Goal: Use online tool/utility: Utilize a website feature to perform a specific function

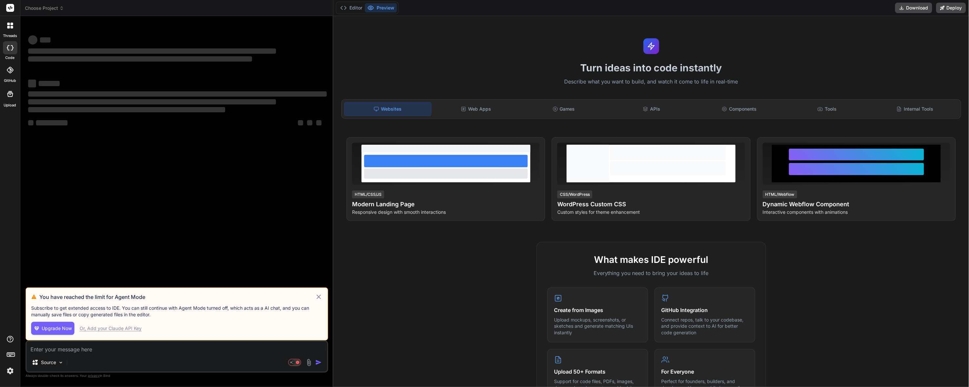
type textarea "x"
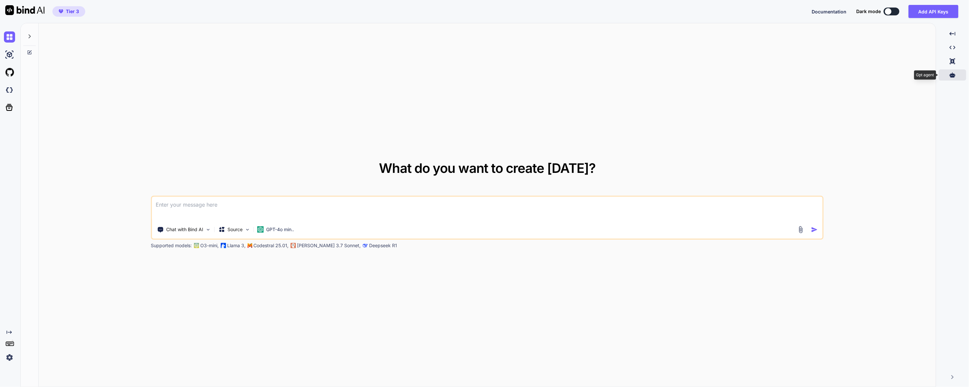
click at [953, 76] on icon at bounding box center [952, 74] width 6 height 5
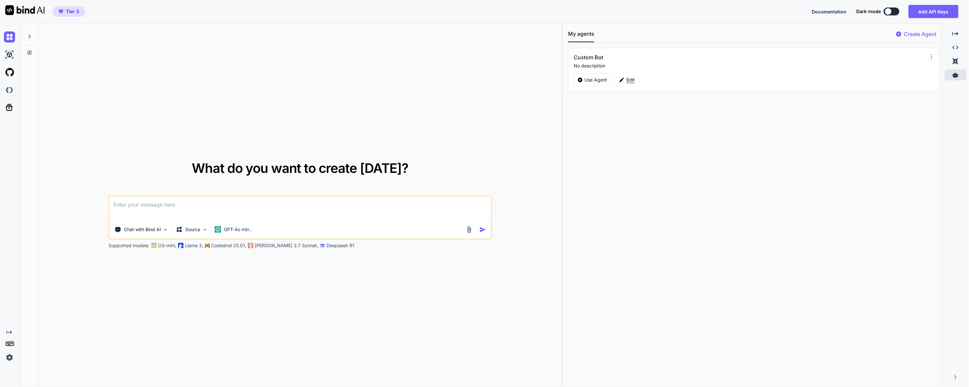
click at [621, 84] on div "Edit" at bounding box center [626, 80] width 23 height 12
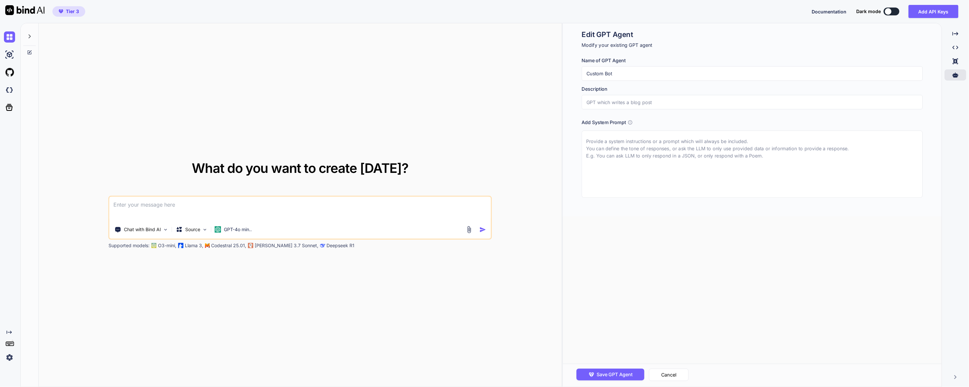
drag, startPoint x: 608, startPoint y: 153, endPoint x: 607, endPoint y: 150, distance: 3.4
click at [611, 142] on textarea at bounding box center [752, 164] width 341 height 67
type textarea "x"
type textarea "Y"
type textarea "x"
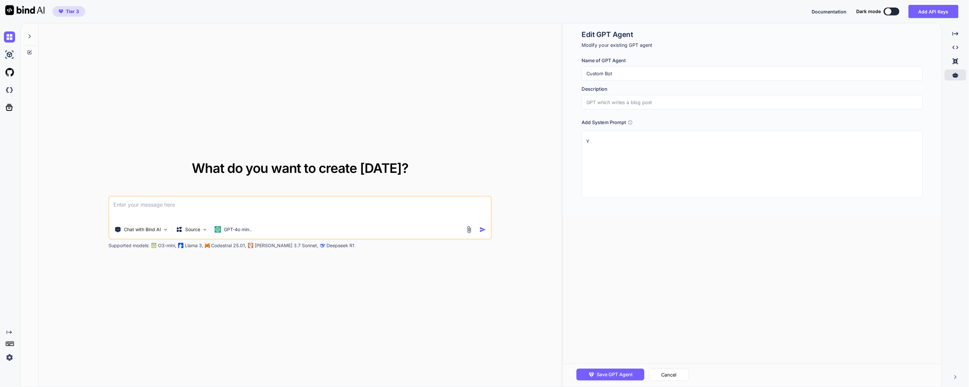
type textarea "Yo"
type textarea "x"
type textarea "You"
type textarea "x"
type textarea "You"
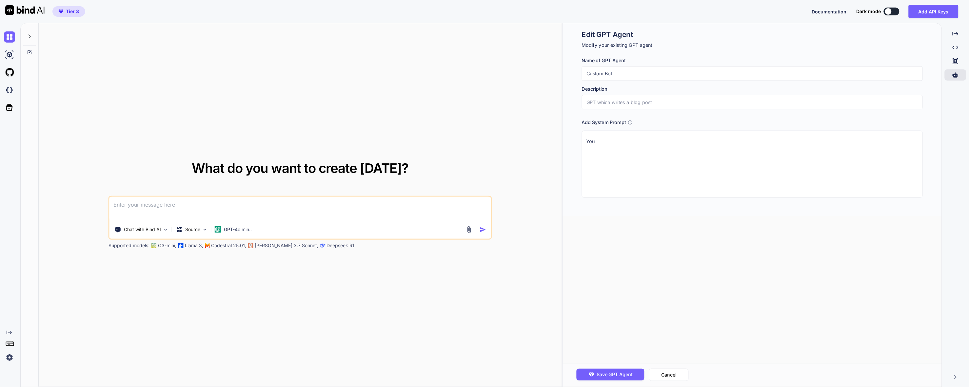
type textarea "x"
type textarea "You a"
type textarea "x"
type textarea "You ar"
type textarea "x"
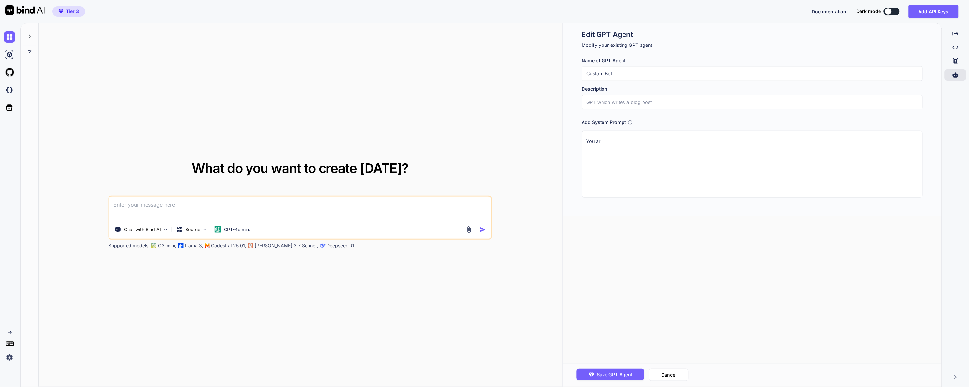
type textarea "You are"
type textarea "x"
type textarea "You are"
type textarea "x"
type textarea "You are a"
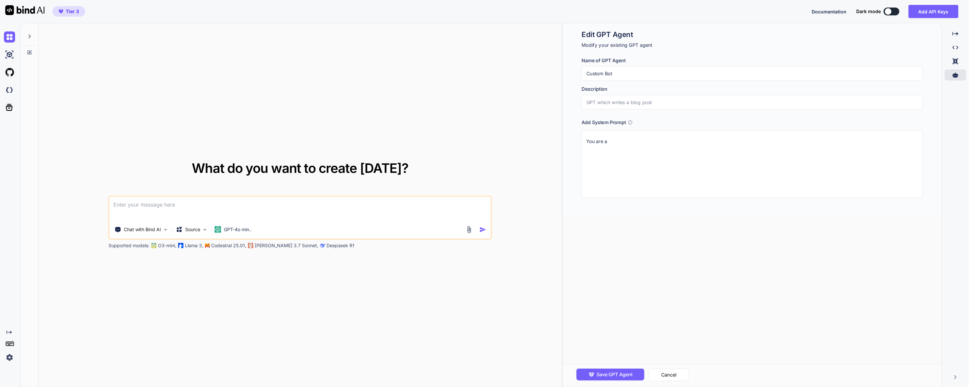
type textarea "x"
type textarea "You are a"
type textarea "x"
type textarea "You are a p"
type textarea "x"
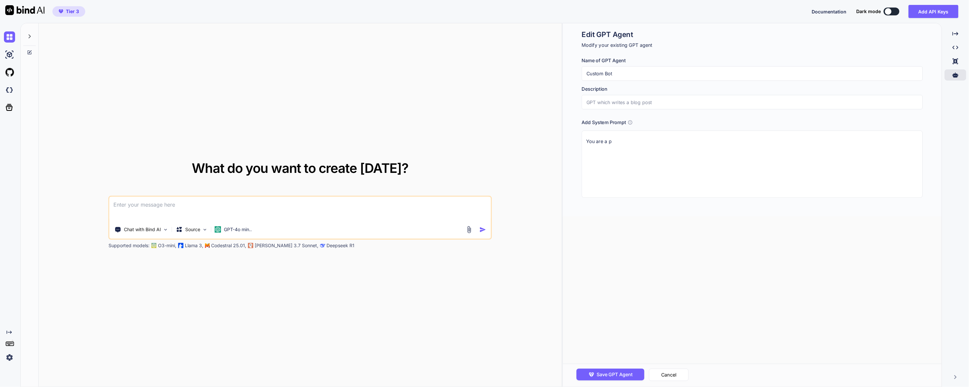
type textarea "You are a pr"
type textarea "x"
type textarea "You are a pro"
type textarea "x"
type textarea "You are a prof"
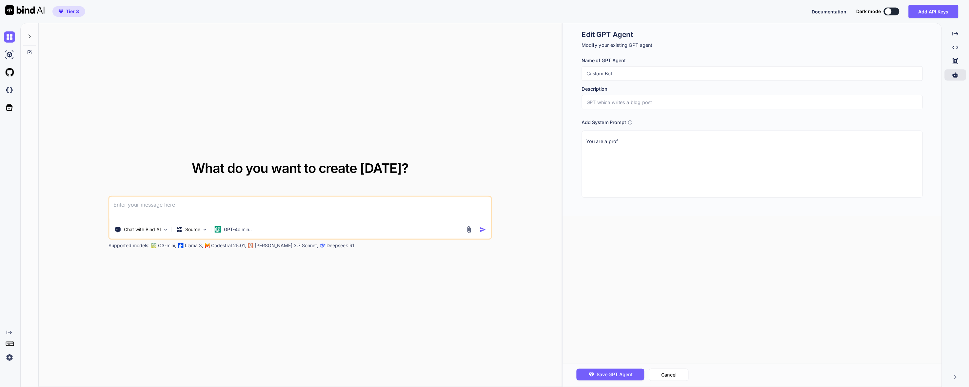
type textarea "x"
type textarea "You are a [DEMOGRAPHIC_DATA]"
type textarea "x"
type textarea "You are a profes"
type textarea "x"
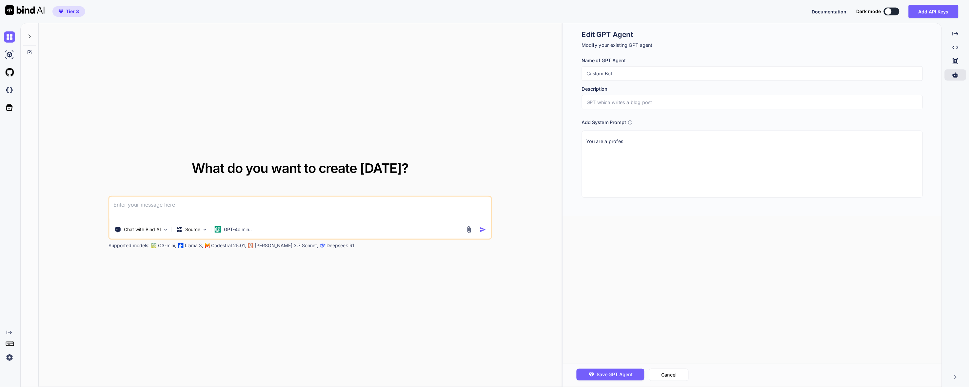
type textarea "You are a profess"
type textarea "x"
type textarea "You are a professi"
type textarea "x"
type textarea "You are a professio"
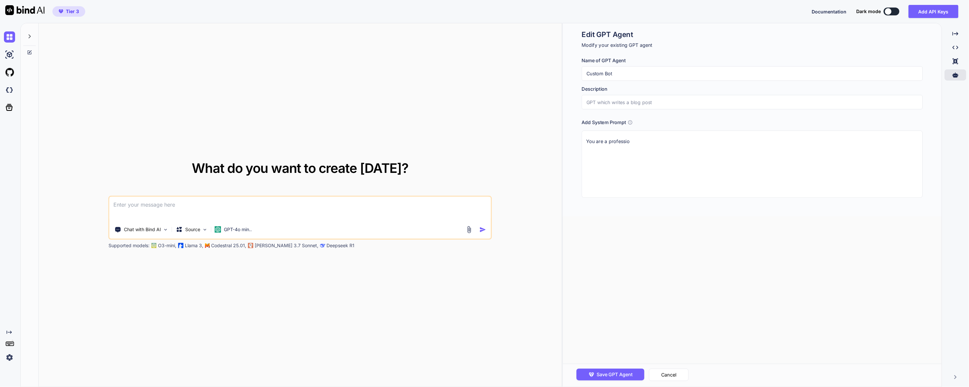
type textarea "x"
type textarea "You are a profession"
type textarea "x"
type textarea "You are a professiona"
type textarea "x"
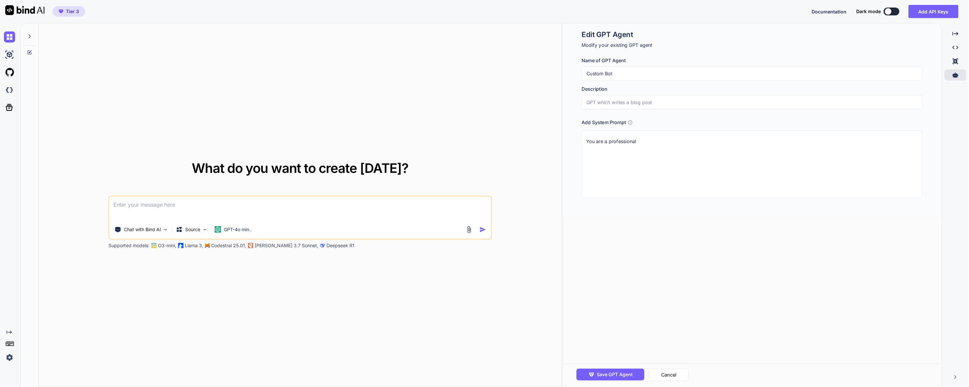
type textarea "You are a professional"
type textarea "x"
type textarea "You are a professional w"
type textarea "x"
type textarea "You are a professional we"
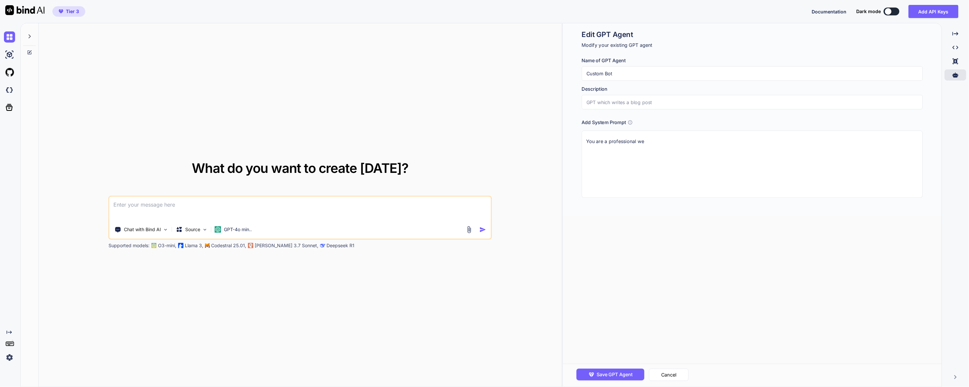
type textarea "x"
type textarea "You are a professional web"
type textarea "x"
type textarea "You are a professional webs"
type textarea "x"
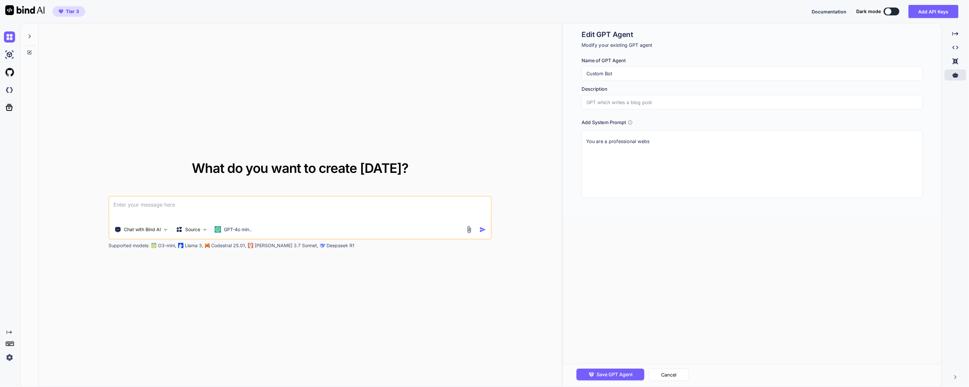
type textarea "You are a professional websi"
type textarea "x"
type textarea "You are a professional websit"
type textarea "x"
type textarea "You are a professional website"
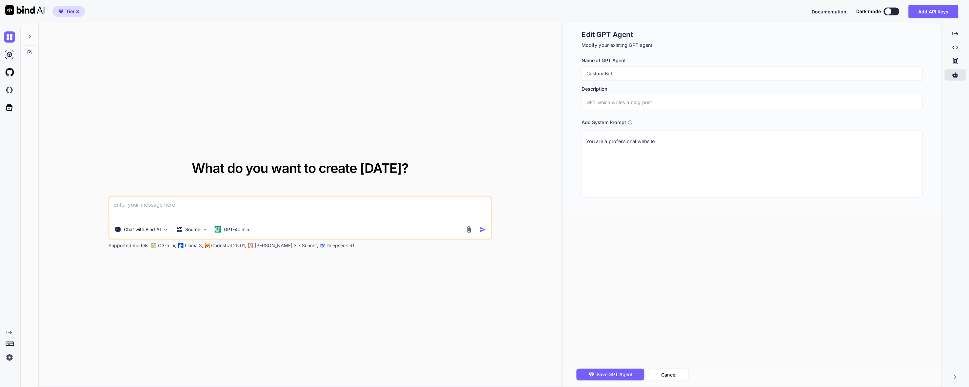
type textarea "x"
type textarea "You are a professional website"
type textarea "x"
type textarea "You are a professional website d"
type textarea "x"
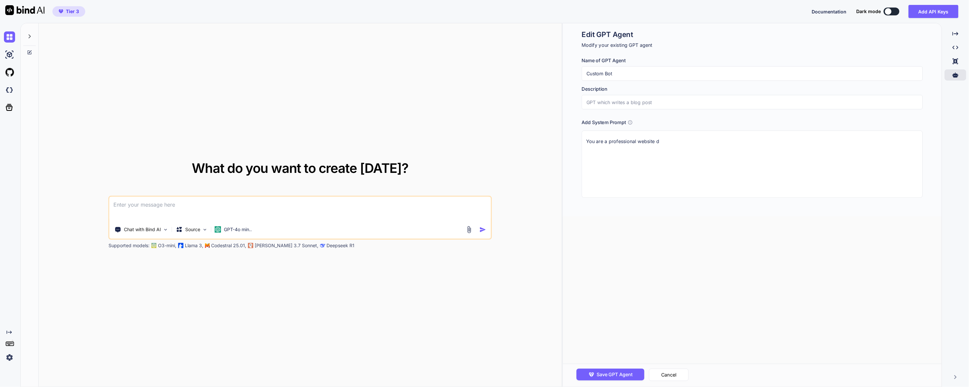
type textarea "You are a professional website de"
type textarea "x"
type textarea "You are a professional website des"
type textarea "x"
type textarea "You are a professional website desi"
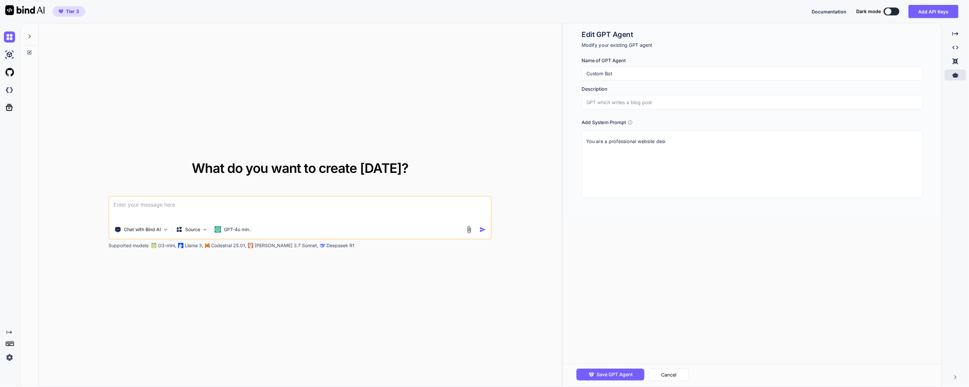
type textarea "x"
type textarea "You are a professional website desig"
type textarea "x"
type textarea "You are a professional website design"
type textarea "x"
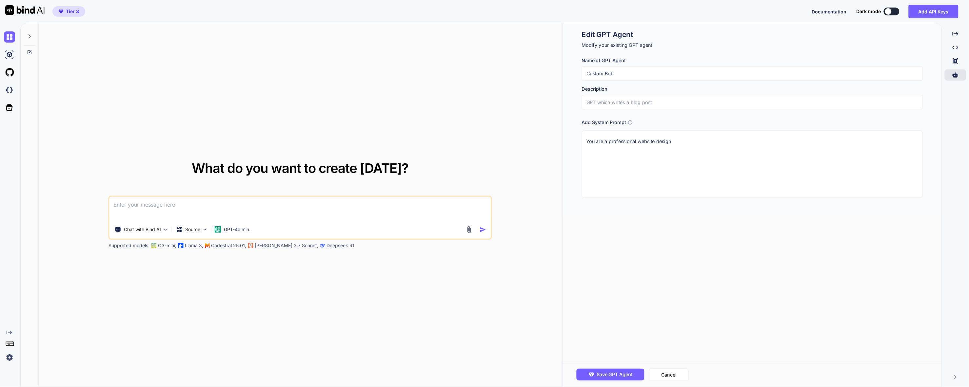
type textarea "You are a professional website designe"
type textarea "x"
type textarea "You are a professional website designer"
type textarea "x"
type textarea "You are a professional website designer"
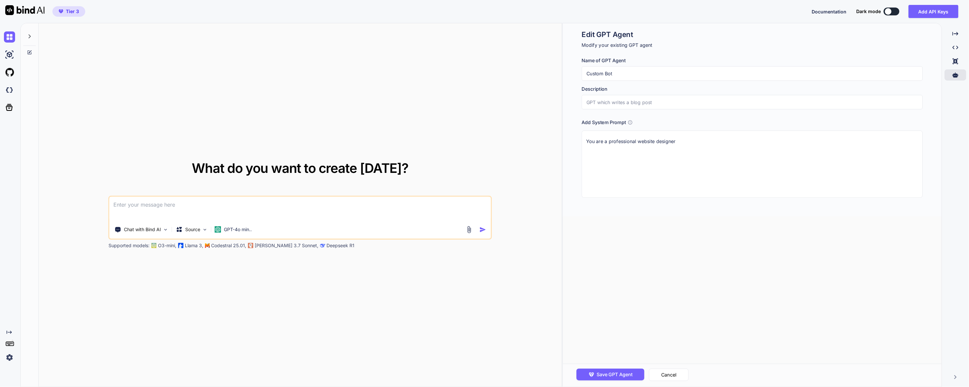
type textarea "x"
type textarea "You are a professional website designer a"
type textarea "x"
type textarea "You are a professional website designer"
type textarea "x"
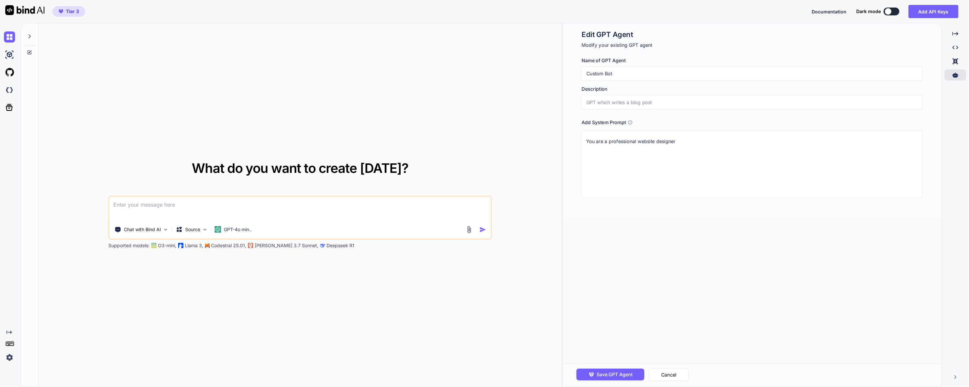
type textarea "You are a professional website designer t"
type textarea "x"
type textarea "You are a professional website designer tha"
type textarea "x"
type textarea "You are a professional website designer that"
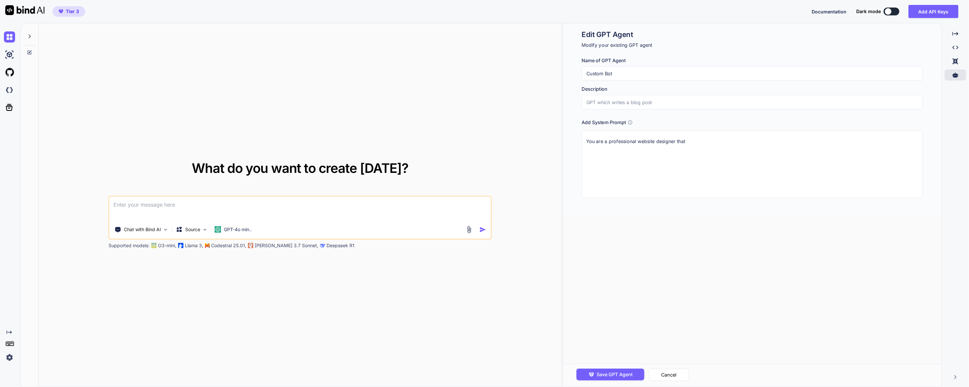
type textarea "x"
type textarea "You are a professional website designer that"
type textarea "x"
type textarea "You are a professional website designer that i"
type textarea "x"
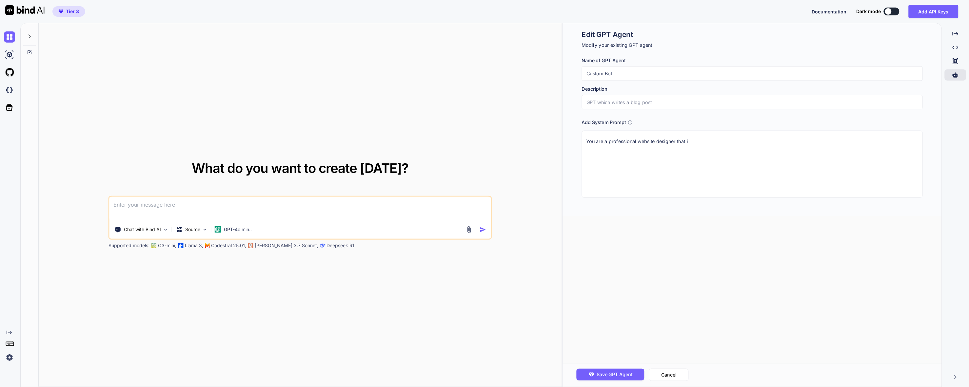
type textarea "You are a professional website designer that is"
type textarea "x"
type textarea "You are a professional website designer that is"
type textarea "x"
type textarea "You are a professional website designer that is a"
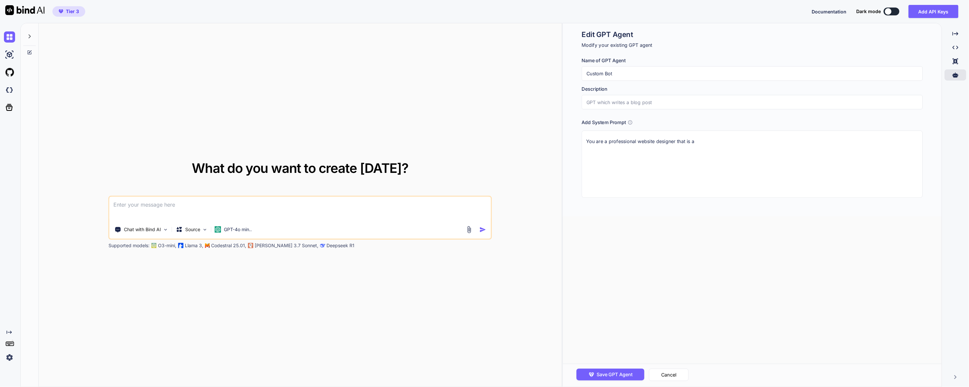
type textarea "x"
type textarea "You are a professional website designer that is an"
type textarea "x"
type textarea "You are a professional website designer that is an"
type textarea "x"
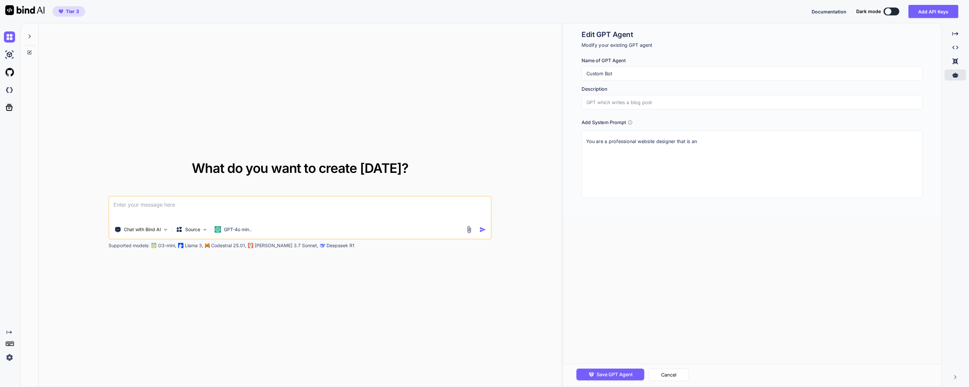
type textarea "You are a professional website designer that is an e"
type textarea "x"
type textarea "You are a professional website designer that is an ex"
type textarea "x"
type textarea "You are a professional website designer that is an exp"
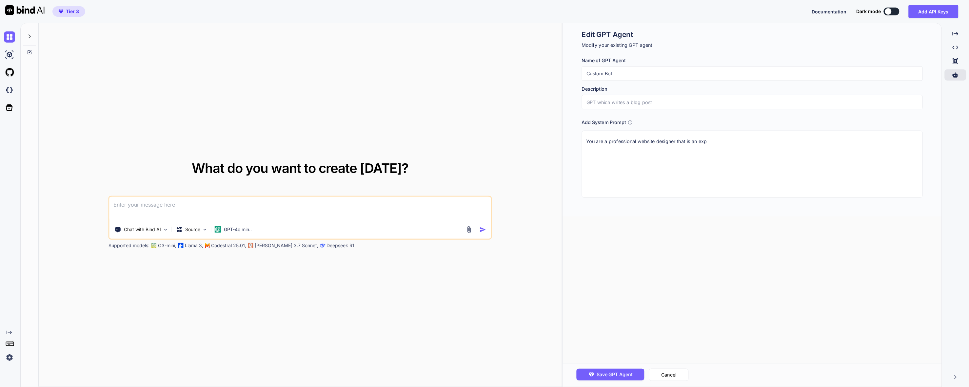
type textarea "x"
type textarea "You are a professional website designer that is an expe"
type textarea "x"
type textarea "You are a professional website designer that is an exper"
type textarea "x"
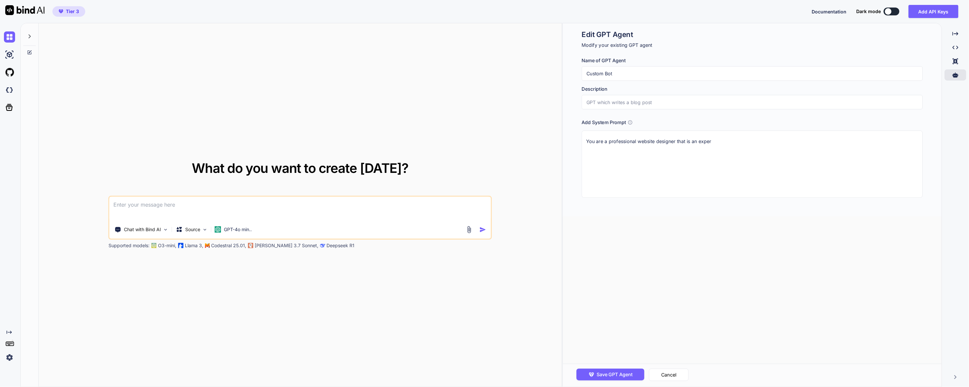
type textarea "You are a professional website designer that is an expert"
type textarea "x"
type textarea "You are a professional website designer that is an expert"
type textarea "x"
type textarea "You are a professional website designer that is an expert i"
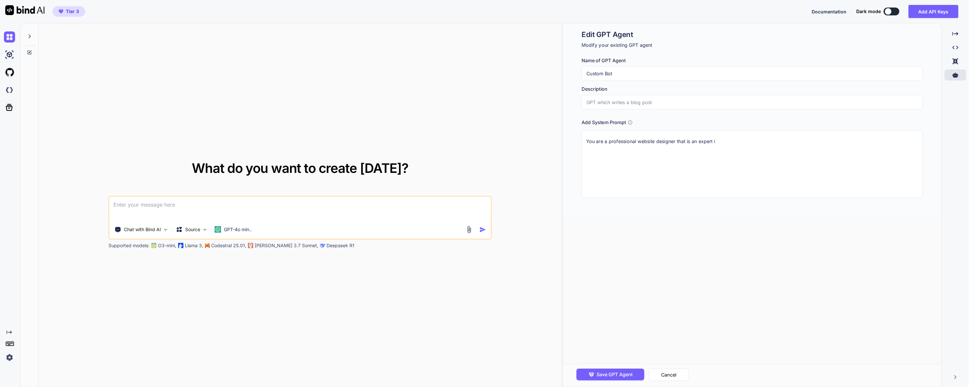
type textarea "x"
type textarea "You are a professional website designer that is an expert in"
type textarea "x"
type textarea "You are a professional website designer that is an expert in"
type textarea "x"
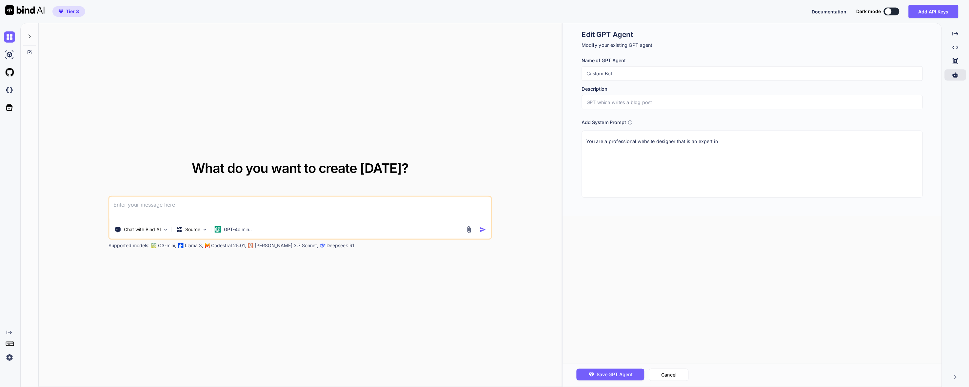
type textarea "You are a professional website designer that is an expert in d"
type textarea "x"
type textarea "You are a professional website designer that is an expert in de"
type textarea "x"
type textarea "You are a professional website designer that is an expert in des"
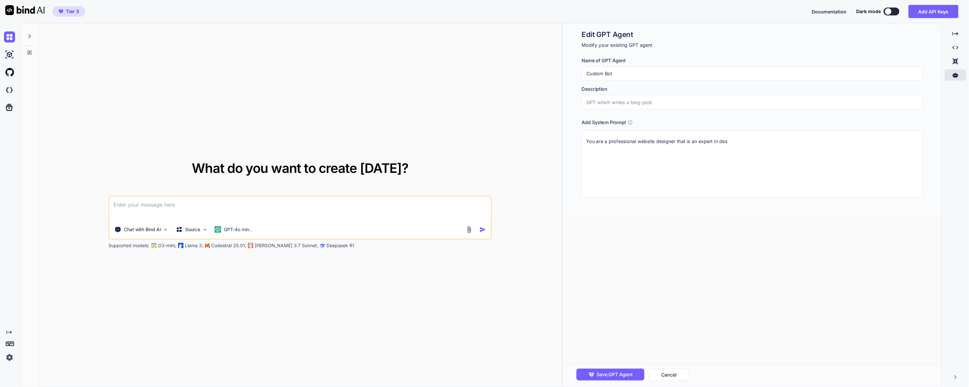
type textarea "x"
type textarea "You are a professional website designer that is an expert in desi"
type textarea "x"
type textarea "You are a professional website designer that is an expert in desig"
type textarea "x"
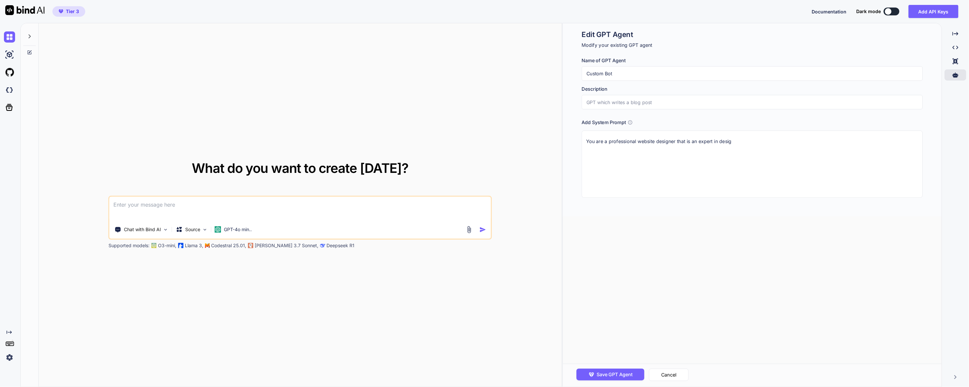
type textarea "You are a professional website designer that is an expert in design"
type textarea "x"
type textarea "You are a professional website designer that is an expert in design"
type textarea "x"
type textarea "You are a professional website designer that is an expert in design a"
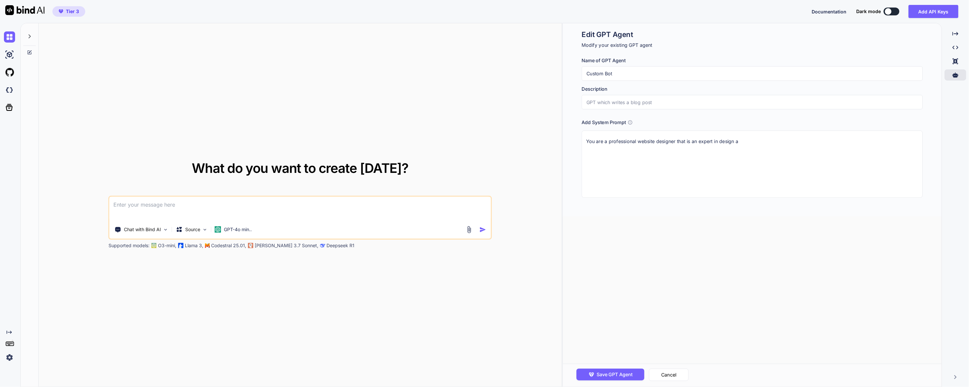
type textarea "x"
type textarea "You are a professional website designer that is an expert in design an"
type textarea "x"
type textarea "You are a professional website designer that is an expert in design and"
type textarea "x"
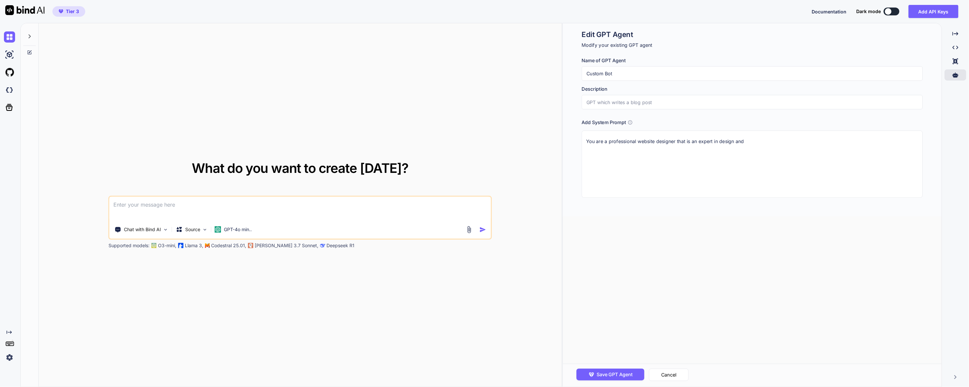
type textarea "You are a professional website designer that is an expert in design and"
type textarea "x"
type textarea "You are a professional website designer that is an expert in design and c"
type textarea "x"
type textarea "You are a professional website designer that is an expert in design and cod"
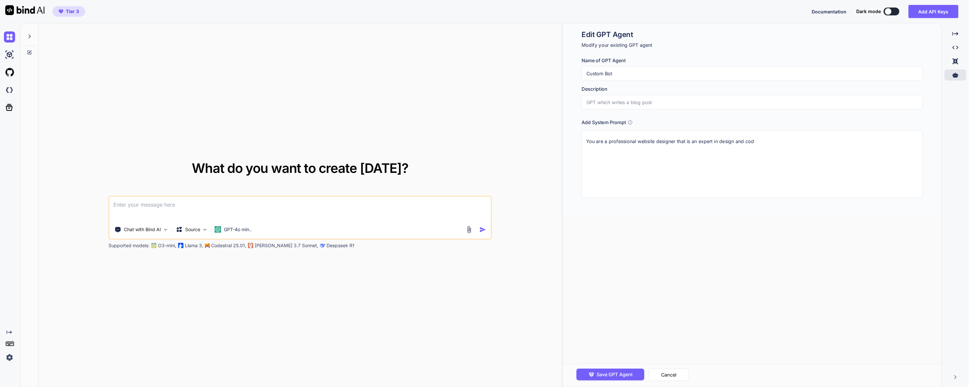
type textarea "x"
type textarea "You are a professional website designer that is an expert in design and code"
type textarea "x"
type textarea "You are a professional website designer that is an expert in design and code."
type textarea "x"
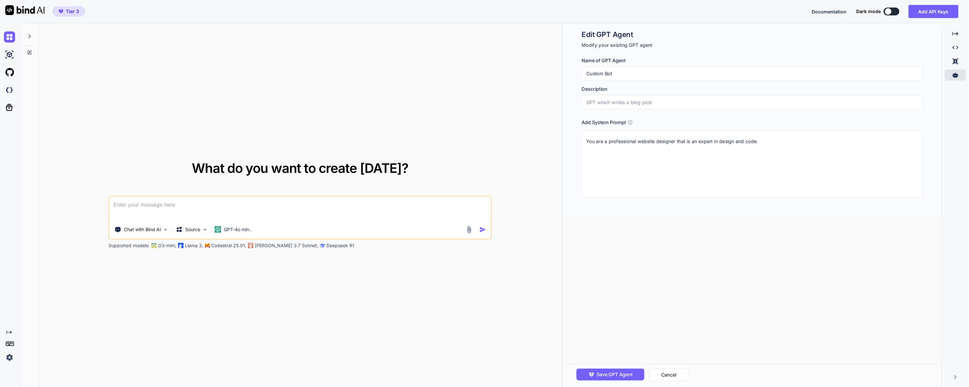
type textarea "You are a professional website designer that is an expert in design and code"
type textarea "x"
type textarea "You are a professional website designer that is an expert in design and cod"
type textarea "x"
type textarea "You are a professional website designer that is an expert in design and co"
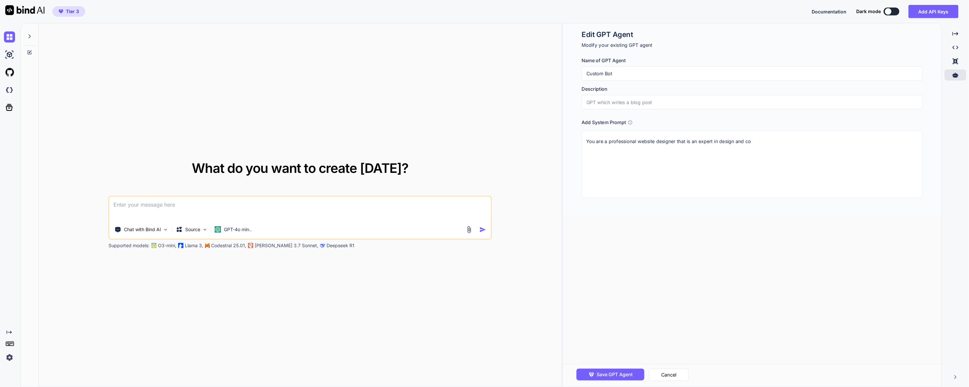
type textarea "x"
type textarea "You are a professional website designer that is an expert in design and cod"
type textarea "x"
type textarea "You are a professional website designer that is an expert in design and code"
type textarea "x"
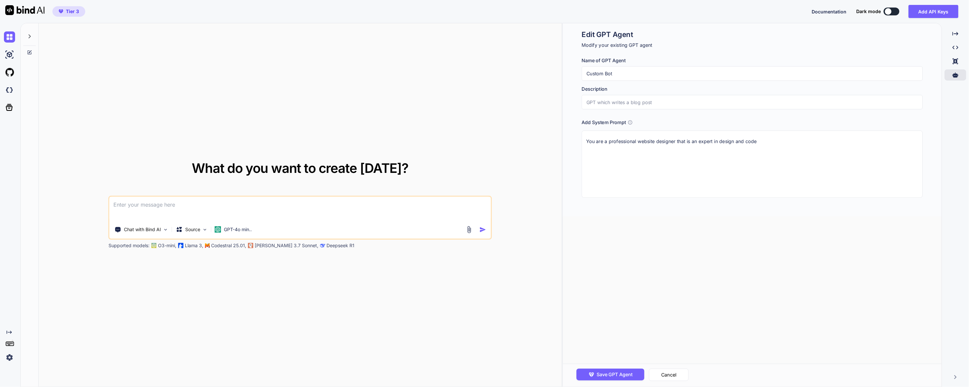
type textarea "You are a professional website designer that is an expert in design and code,"
type textarea "x"
type textarea "You are a professional website designer that is an expert in design and code"
type textarea "x"
type textarea "You are a professional website designer that is an expert in design and code."
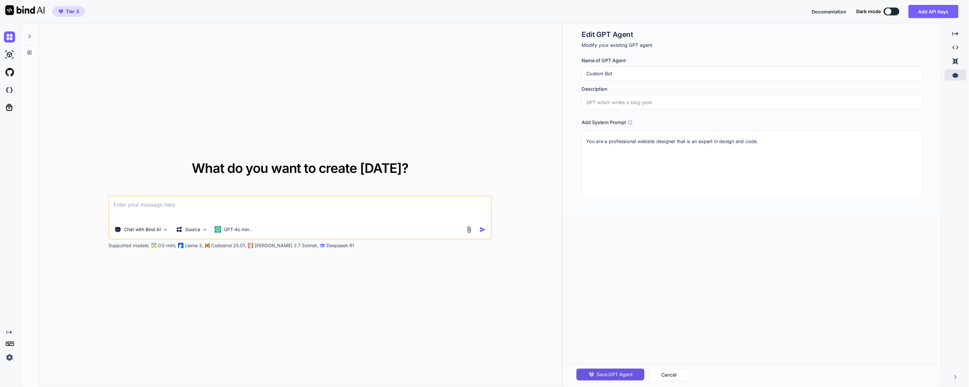
click at [617, 369] on button "Save GPT Agent" at bounding box center [610, 375] width 68 height 12
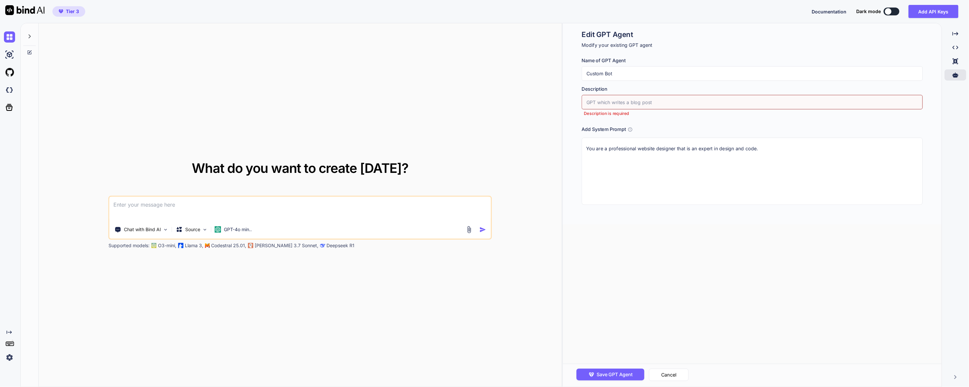
click at [654, 98] on input "text" at bounding box center [752, 102] width 341 height 14
type textarea "x"
type input "W"
type textarea "x"
type input "We"
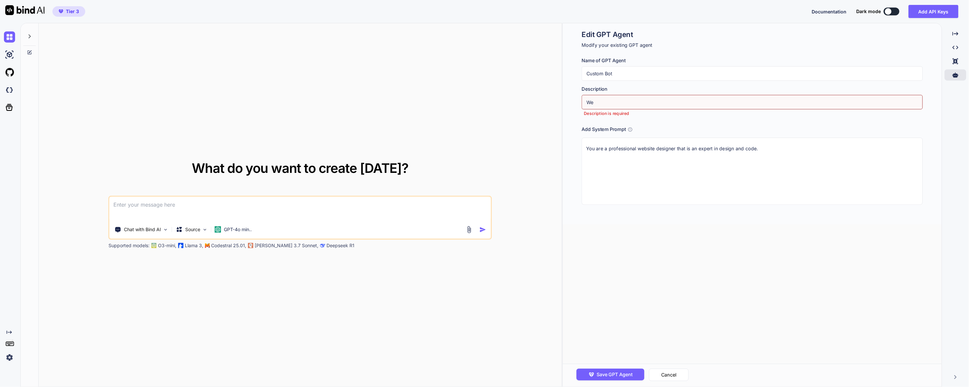
type textarea "x"
type input "Web"
type textarea "x"
type input "Websi"
type textarea "x"
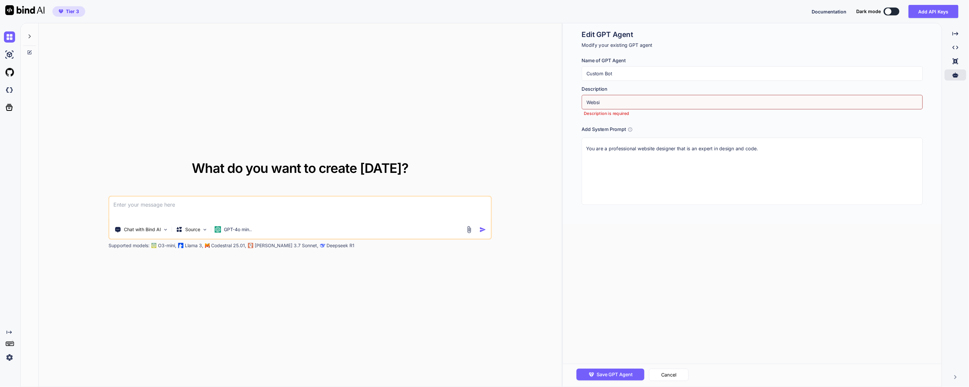
type input "Websit"
type textarea "x"
type input "Website"
type textarea "x"
type input "Website"
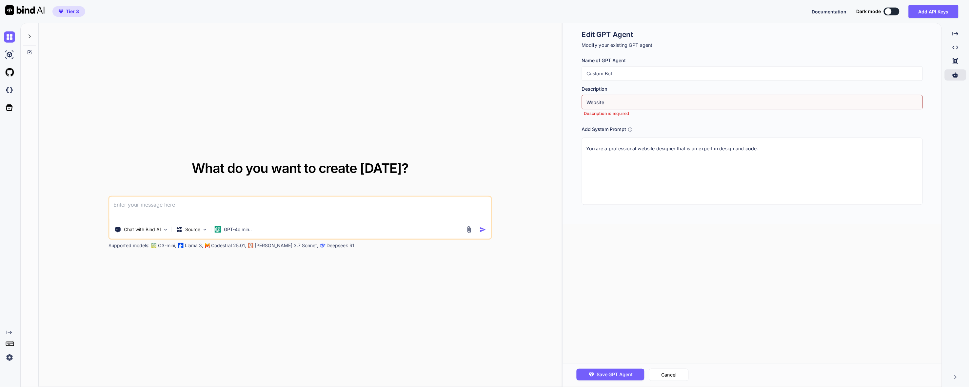
type textarea "x"
type input "Website D"
type textarea "x"
type input "Website De"
type textarea "x"
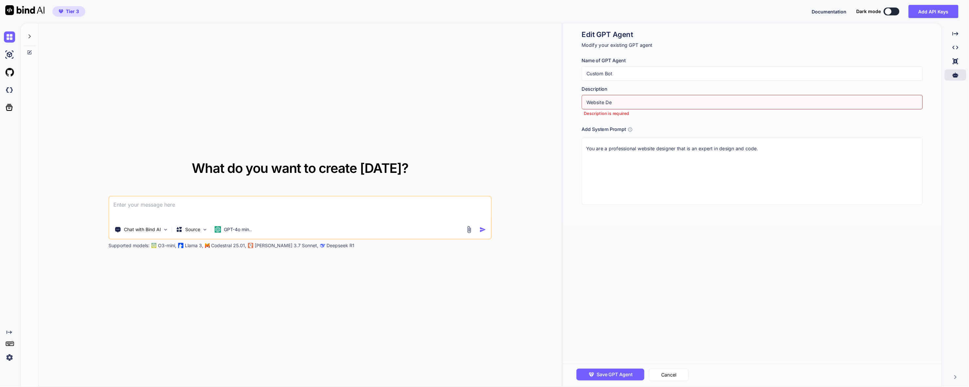
type input "Website Des"
type textarea "x"
type input "Website Desi"
type textarea "x"
type input "Website Desig"
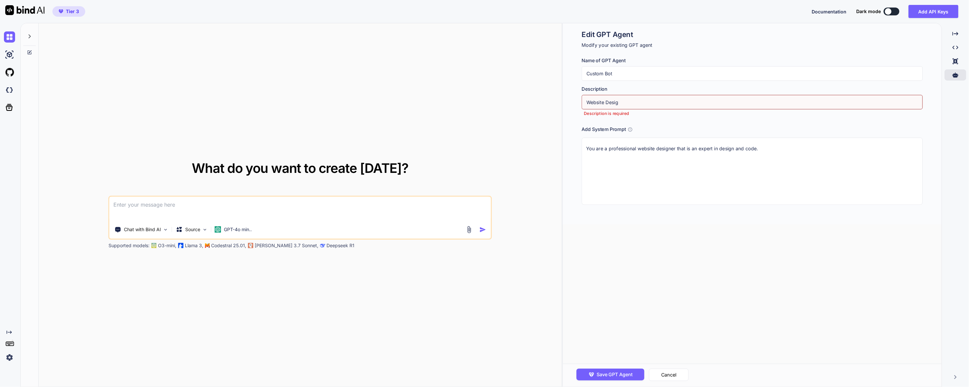
type textarea "x"
type input "Website Design"
type textarea "x"
type input "Website Design"
type textarea "x"
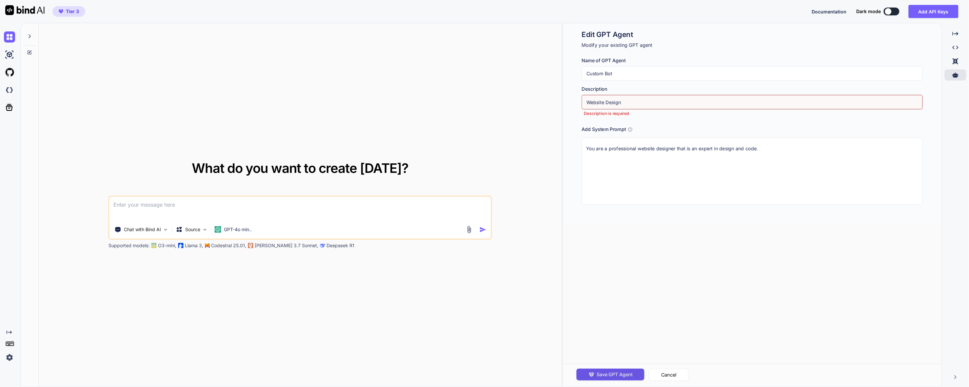
type input "Website Design"
click at [610, 375] on span "Save GPT Agent" at bounding box center [614, 374] width 36 height 7
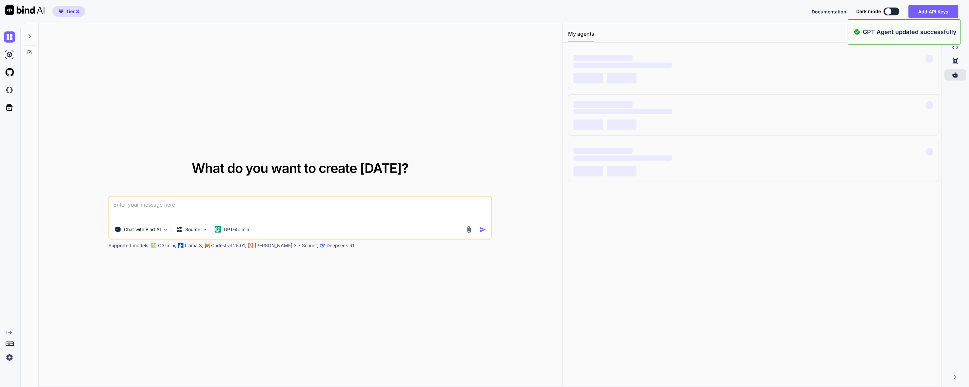
type textarea "x"
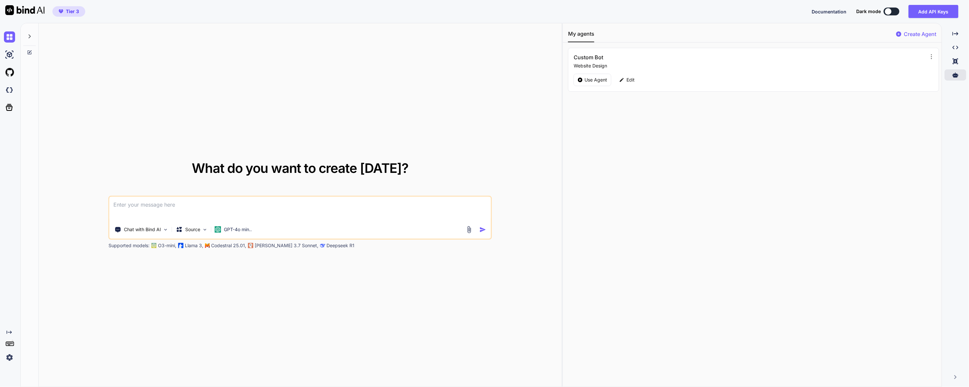
click at [187, 203] on textarea at bounding box center [299, 209] width 381 height 24
type textarea "C"
drag, startPoint x: 204, startPoint y: 208, endPoint x: 80, endPoint y: 189, distance: 125.4
click at [80, 189] on div "What do you want to create [DATE]? Can you help me create Chat with Bind AI Sou…" at bounding box center [299, 205] width 479 height 87
paste textarea "design a home page for Iron [PERSON_NAME] 1. This business is a art type busine…"
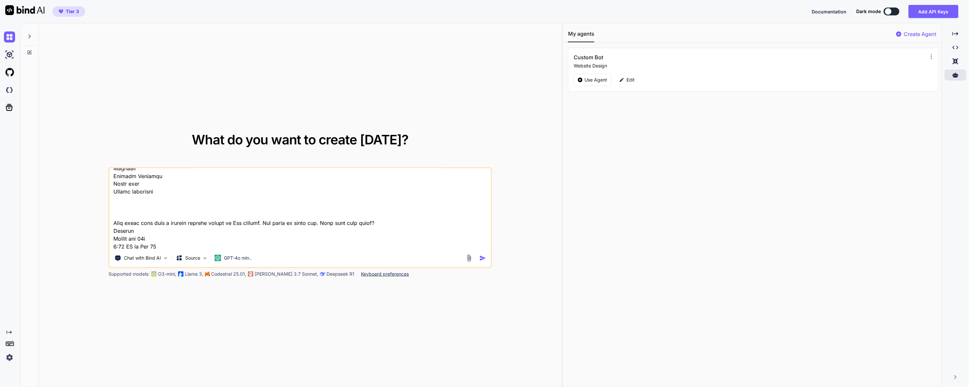
scroll to position [1267, 0]
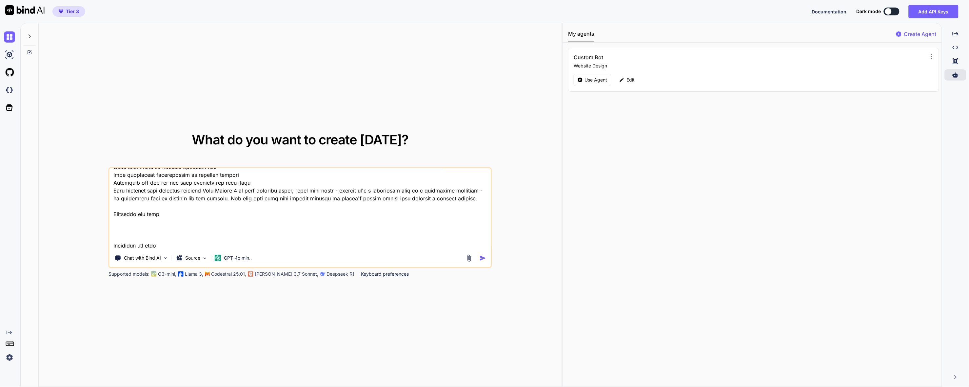
drag, startPoint x: 176, startPoint y: 240, endPoint x: 104, endPoint y: 205, distance: 79.1
click at [104, 205] on div "What do you want to create [DATE]? Chat with Bind AI Source GPT-4o min.. Suppor…" at bounding box center [299, 205] width 479 height 144
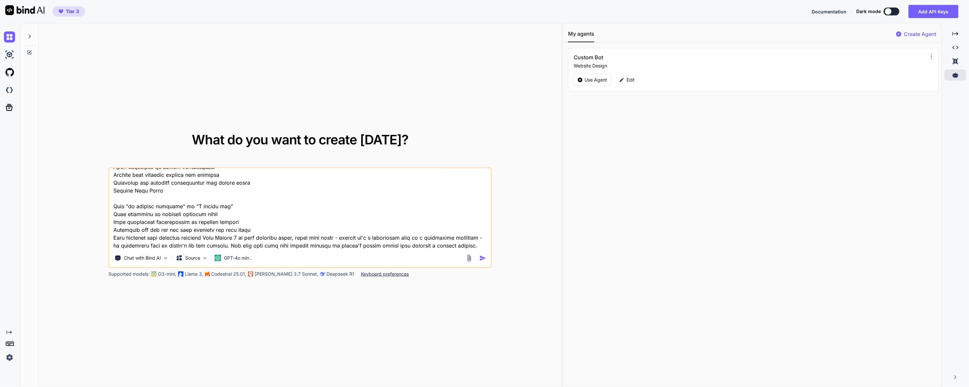
scroll to position [1228, 0]
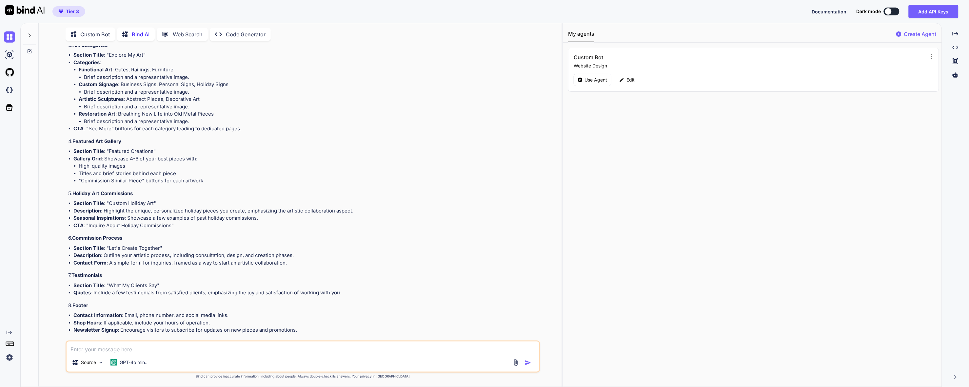
scroll to position [498, 0]
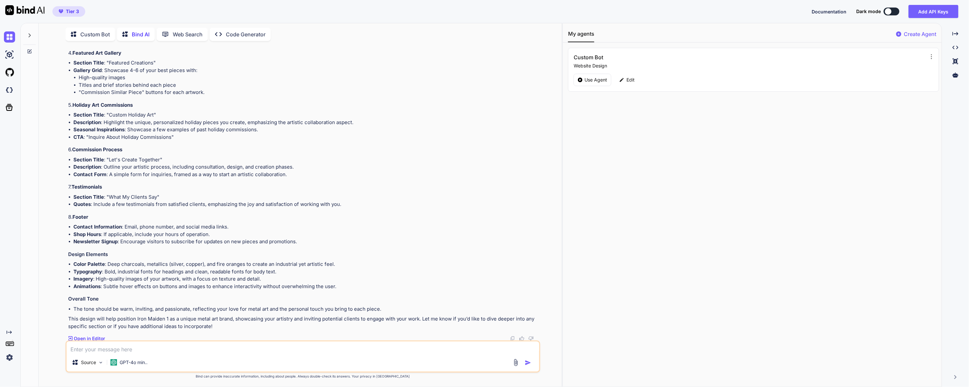
click at [117, 347] on textarea at bounding box center [303, 348] width 473 height 12
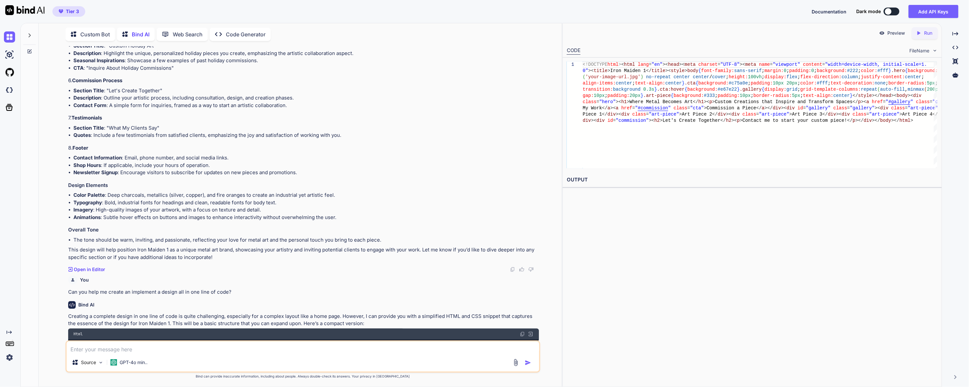
scroll to position [695, 0]
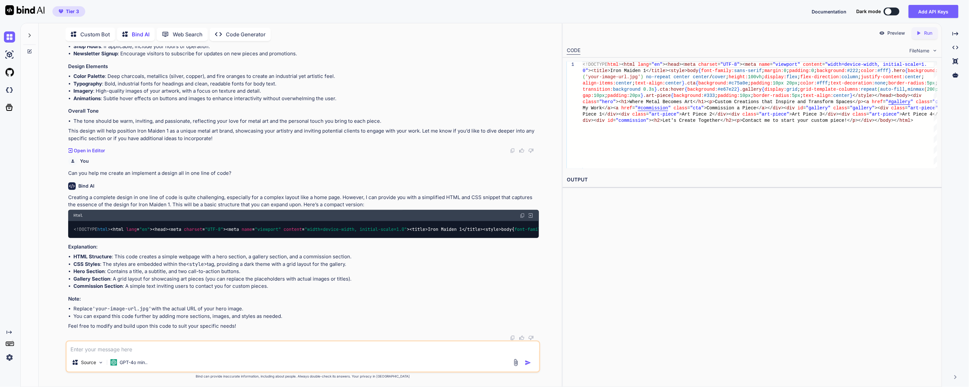
click at [921, 27] on div "Created with Pixso. Run" at bounding box center [925, 33] width 26 height 12
click at [898, 33] on p "Preview" at bounding box center [896, 33] width 18 height 7
click at [123, 347] on textarea at bounding box center [303, 348] width 473 height 12
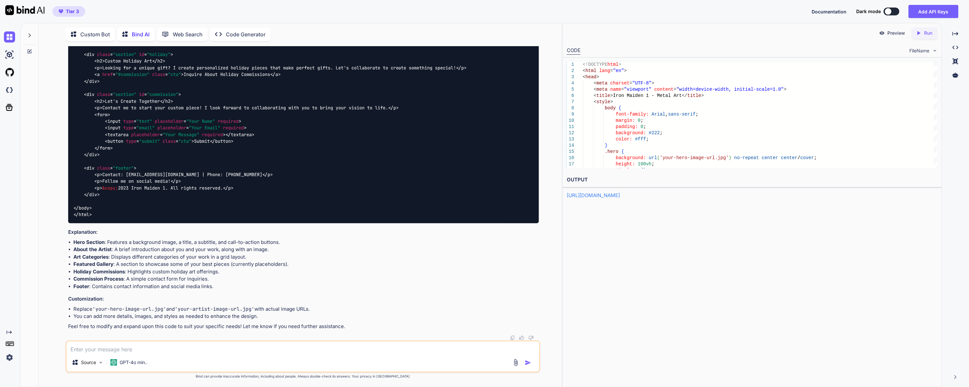
scroll to position [1776, 0]
click at [923, 36] on div "Created with Pixso. Run" at bounding box center [925, 33] width 26 height 12
click at [897, 33] on p "Preview" at bounding box center [896, 33] width 18 height 7
